Goal: Information Seeking & Learning: Learn about a topic

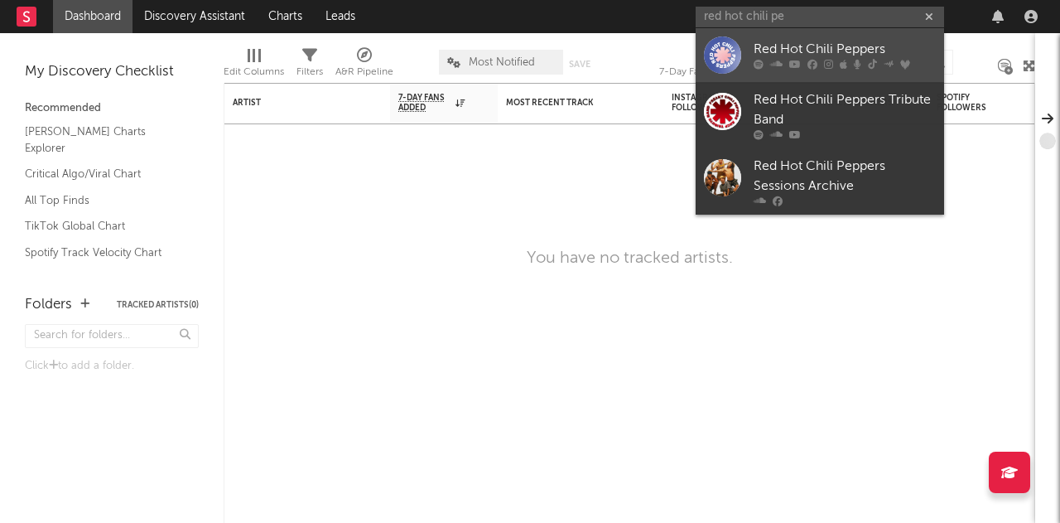
type input "red hot chili pe"
click at [724, 52] on div at bounding box center [722, 54] width 37 height 37
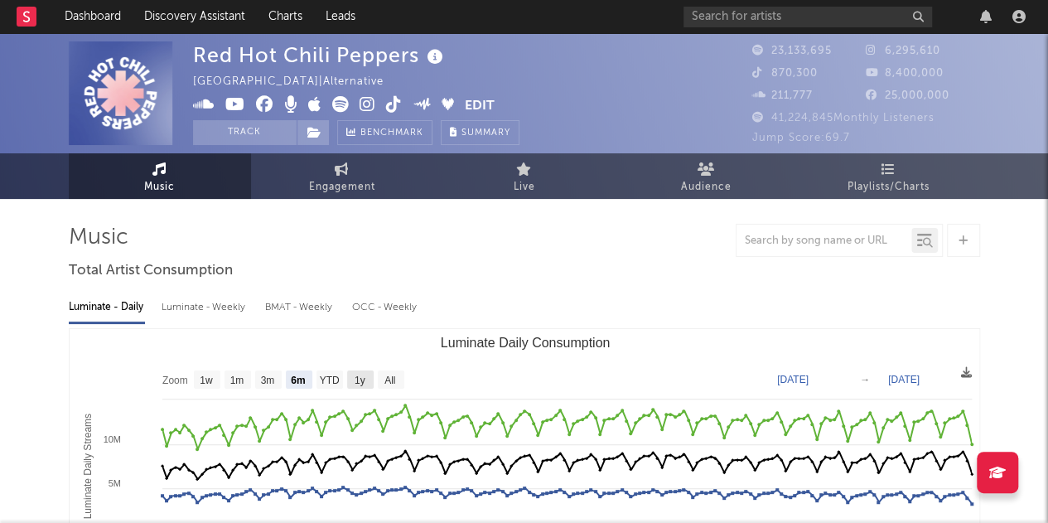
click at [358, 378] on text "1y" at bounding box center [359, 380] width 11 height 12
select select "1y"
type input "[DATE]"
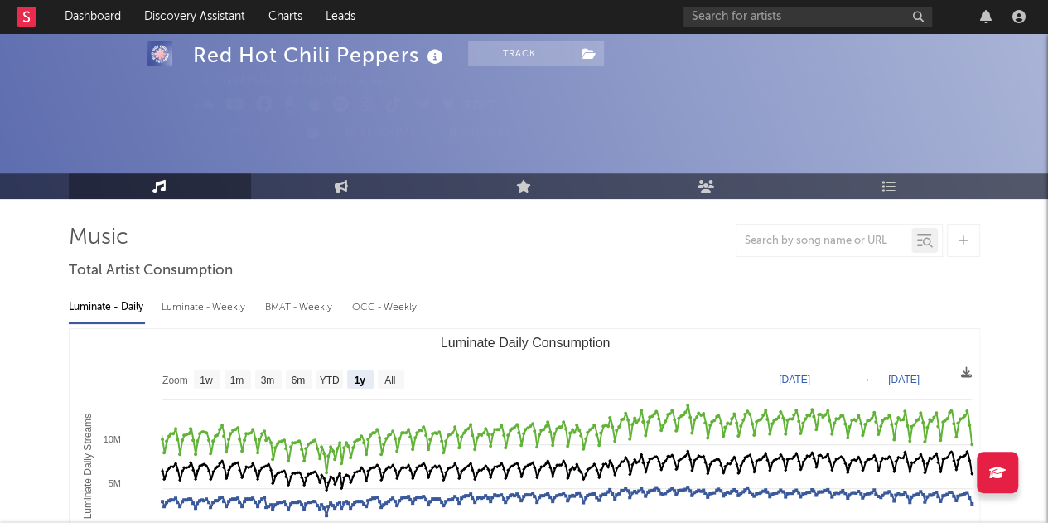
scroll to position [50, 0]
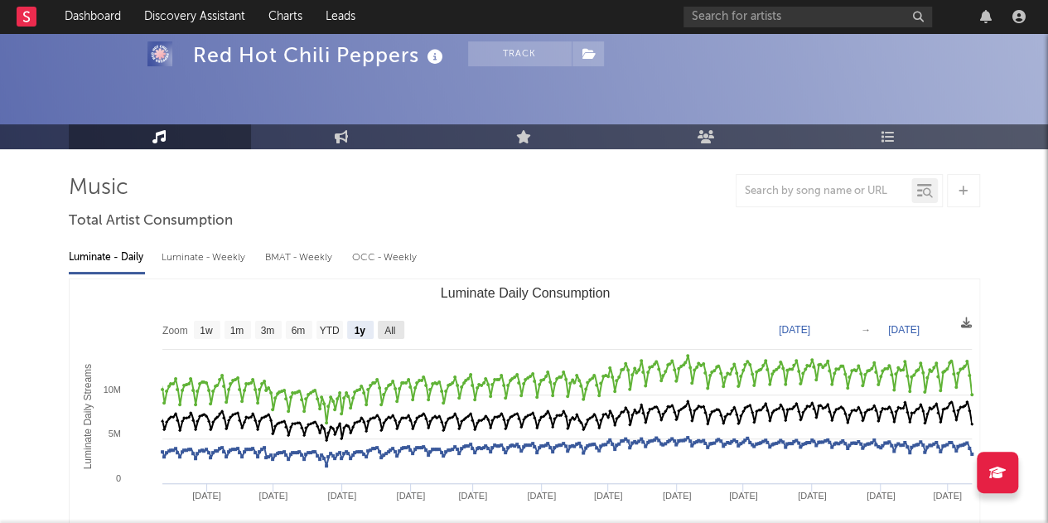
click at [396, 331] on rect "Luminate Daily Consumption" at bounding box center [391, 330] width 27 height 18
select select "All"
type input "[DATE]"
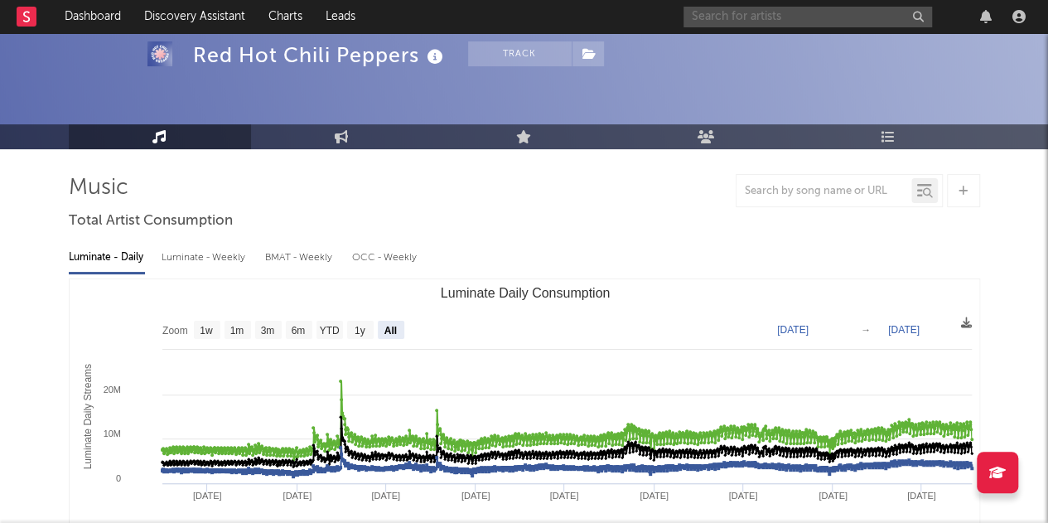
click at [734, 11] on input "text" at bounding box center [807, 17] width 248 height 21
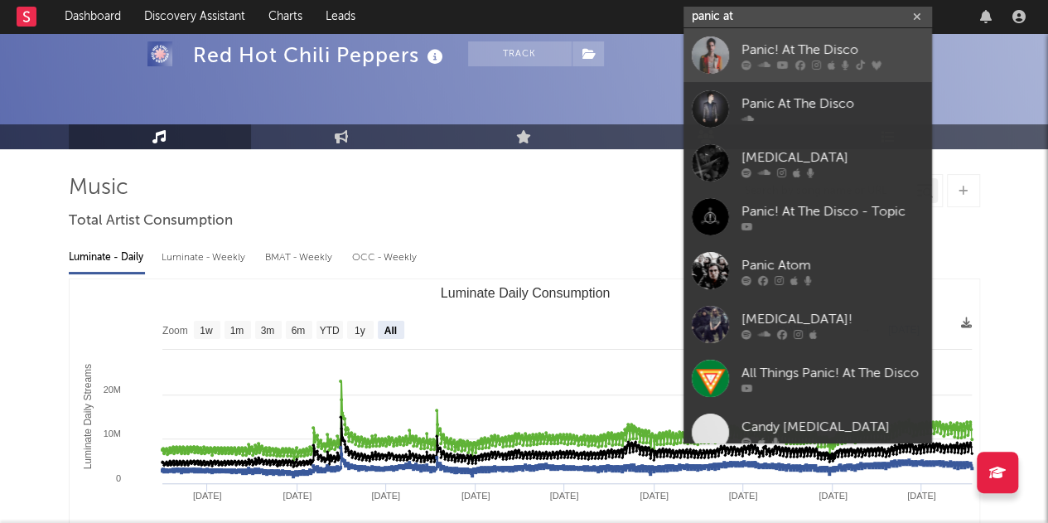
type input "panic at"
click at [706, 47] on div at bounding box center [710, 54] width 37 height 37
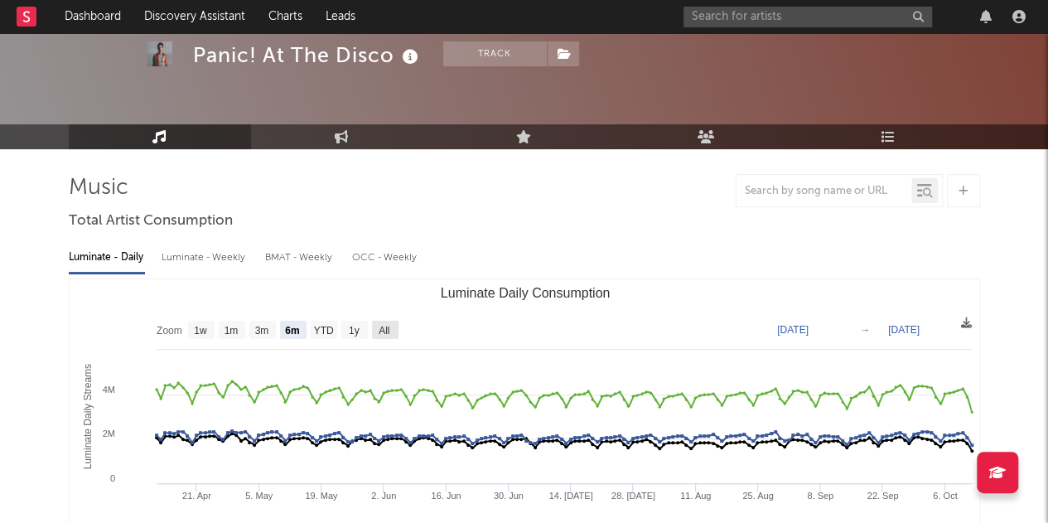
click at [388, 327] on text "All" at bounding box center [383, 331] width 11 height 12
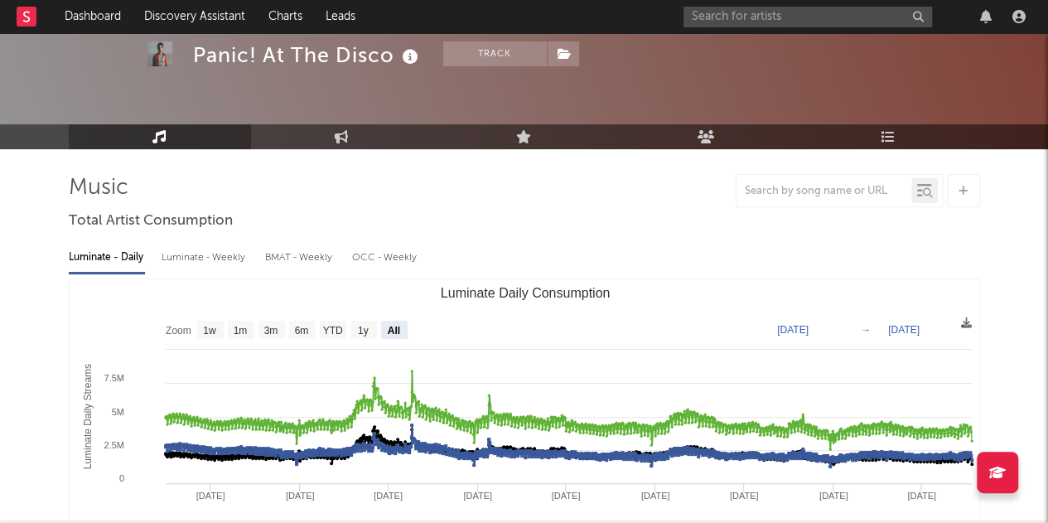
select select "All"
type input "[DATE]"
click at [364, 331] on text "1y" at bounding box center [362, 331] width 11 height 12
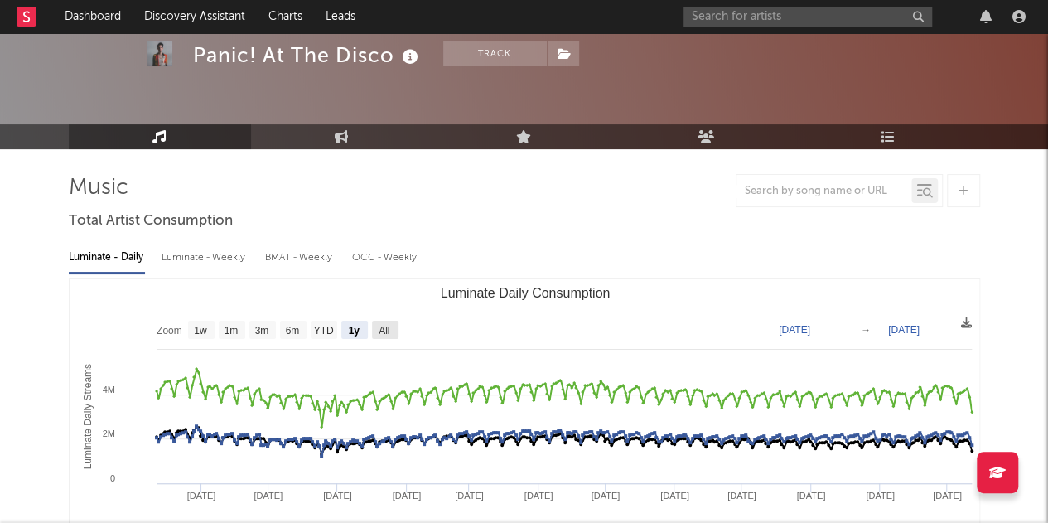
select select "1y"
type input "[DATE]"
click at [383, 328] on text "All" at bounding box center [383, 331] width 11 height 12
select select "All"
type input "[DATE]"
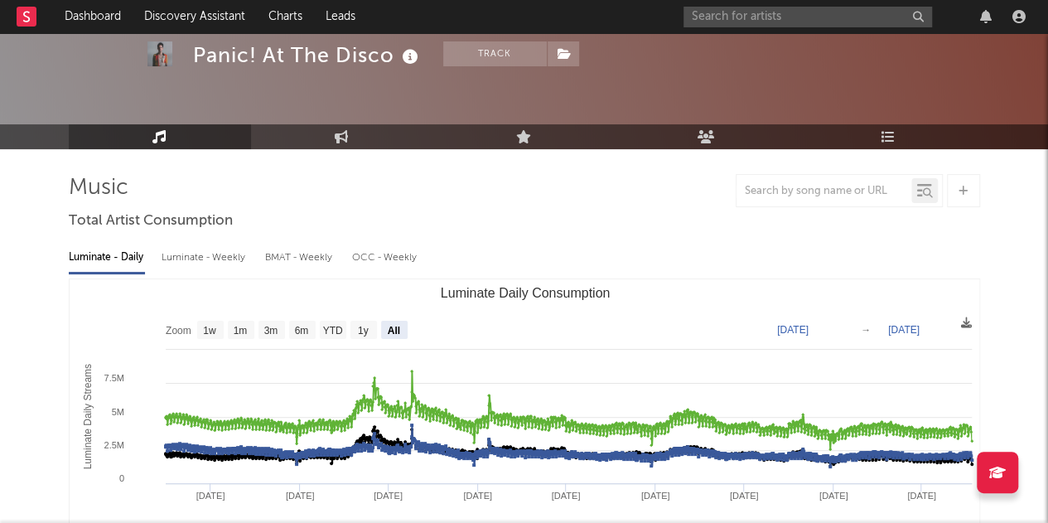
click at [391, 325] on text "All" at bounding box center [393, 331] width 12 height 12
select select "All"
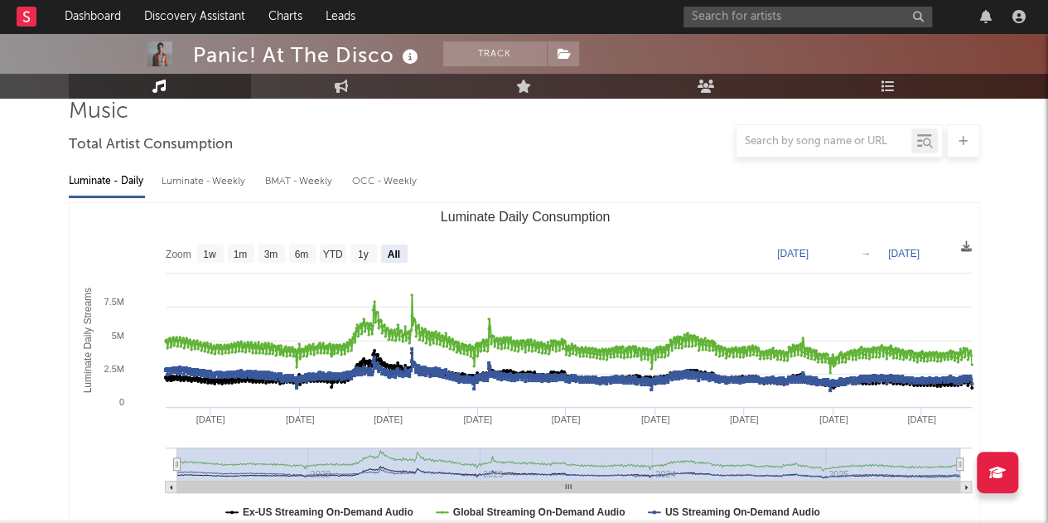
scroll to position [131, 0]
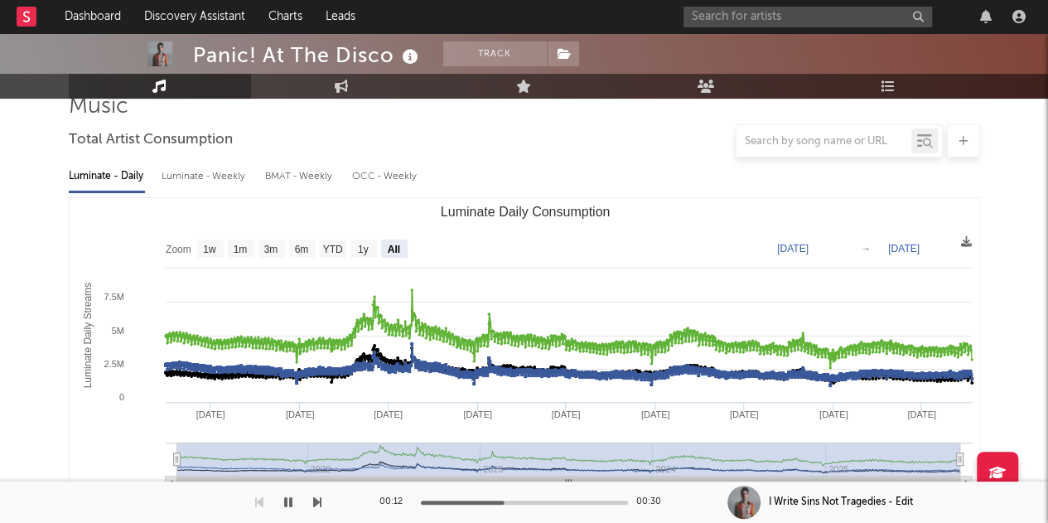
click at [292, 500] on icon "button" at bounding box center [288, 501] width 8 height 13
